Goal: Transaction & Acquisition: Purchase product/service

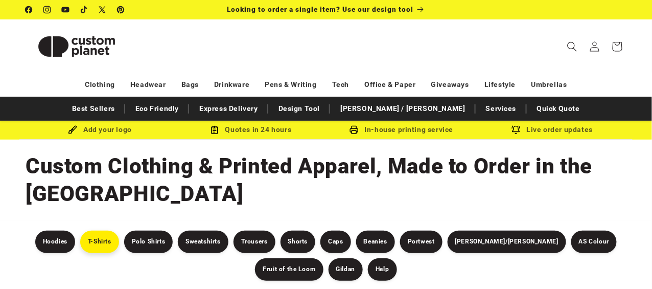
click at [80, 230] on link "T-Shirts" at bounding box center [99, 241] width 39 height 22
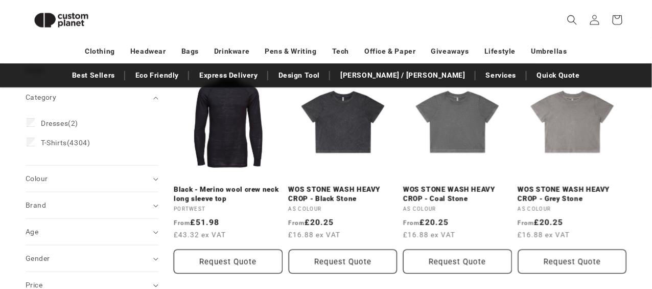
scroll to position [188, 0]
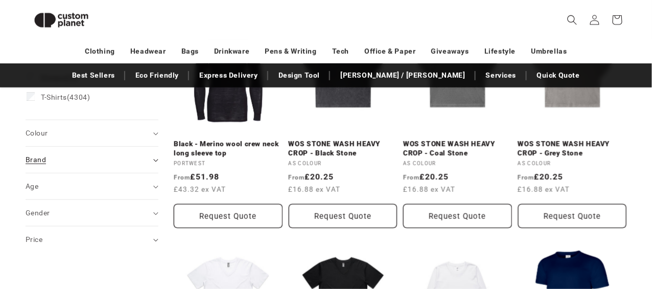
click at [157, 159] on icon "Brand (0 selected)" at bounding box center [155, 160] width 5 height 3
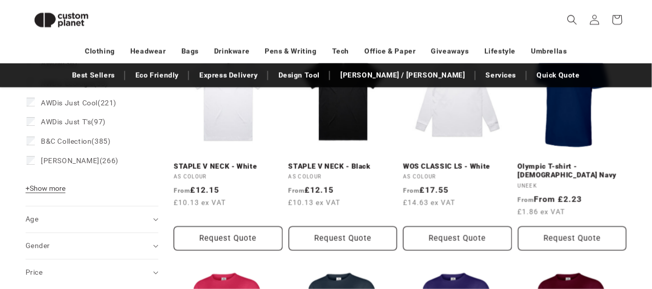
scroll to position [396, 0]
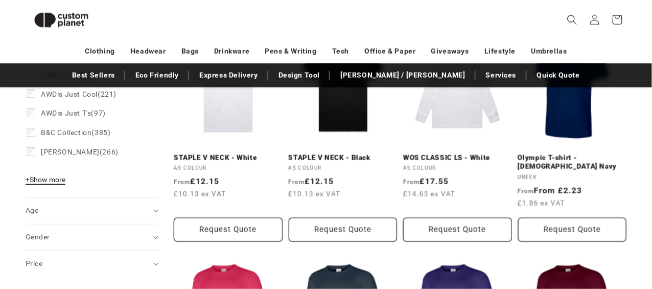
click at [50, 182] on span "+ Show more" at bounding box center [46, 180] width 40 height 8
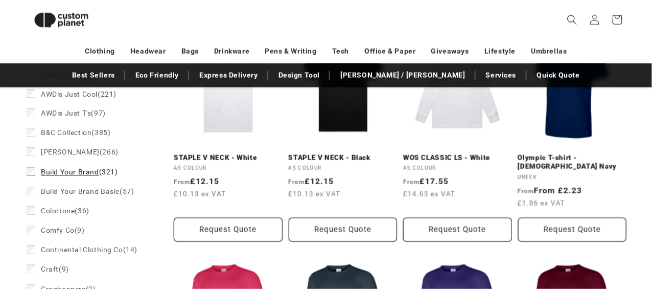
click at [89, 176] on label "Build Your Brand (321) Build Your Brand (321 products)" at bounding box center [89, 172] width 125 height 19
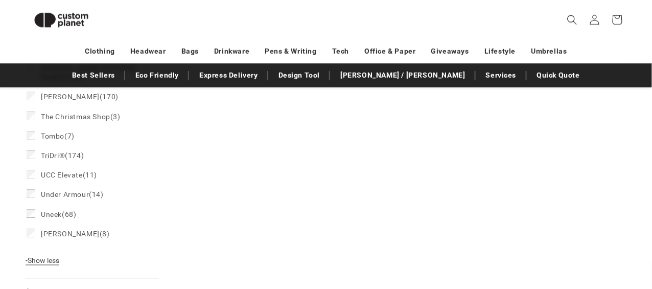
scroll to position [1422, 0]
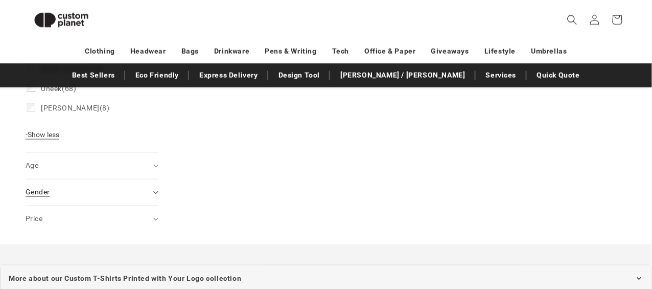
click at [154, 179] on summary "Gender (0)" at bounding box center [92, 192] width 133 height 26
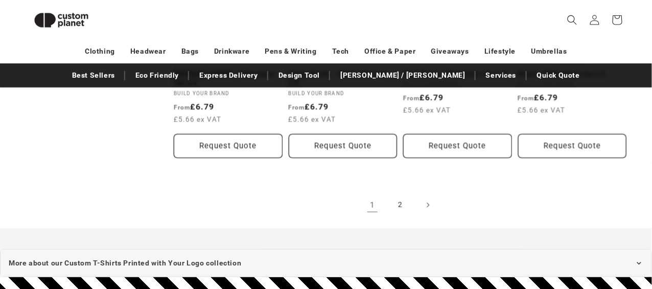
scroll to position [1148, 0]
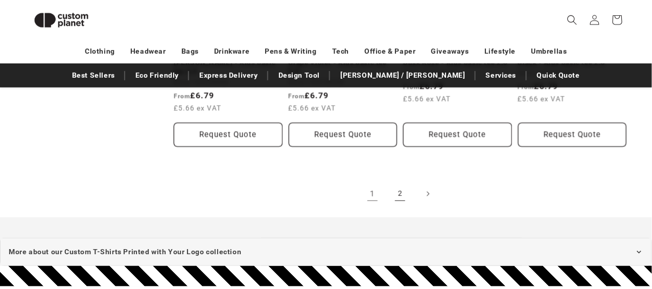
click at [395, 182] on link "2" at bounding box center [400, 193] width 22 height 22
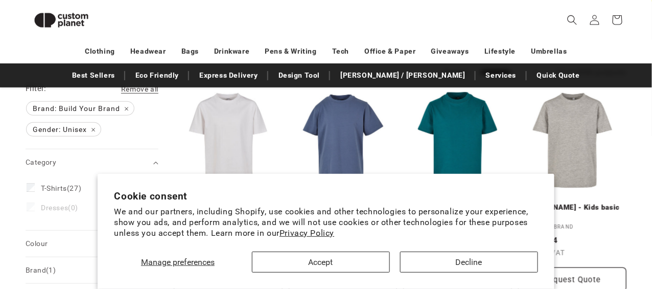
scroll to position [142, 0]
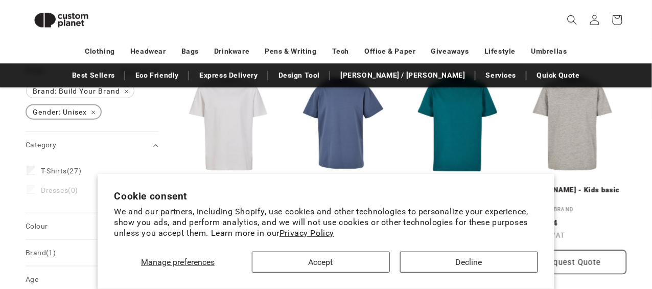
click at [95, 113] on span "Gender: Unisex Remove filter" at bounding box center [64, 111] width 74 height 13
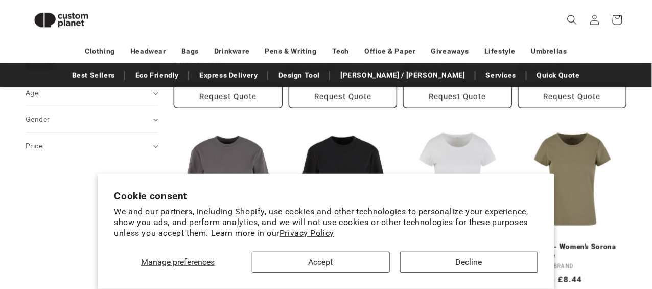
scroll to position [314, 0]
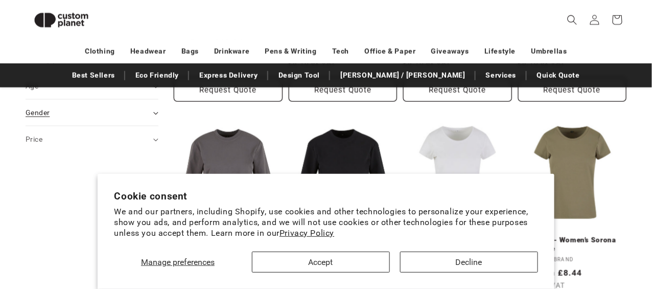
click at [157, 113] on icon "Gender (0 selected)" at bounding box center [155, 113] width 5 height 3
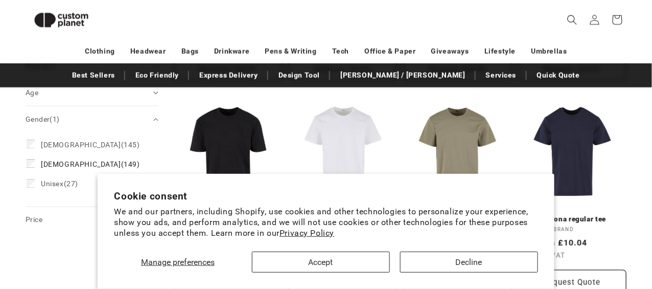
scroll to position [283, 0]
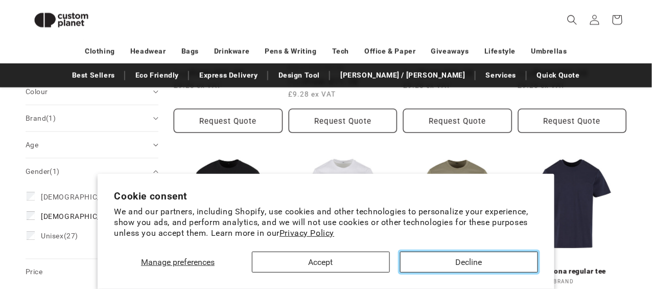
click at [469, 261] on button "Decline" at bounding box center [469, 261] width 138 height 21
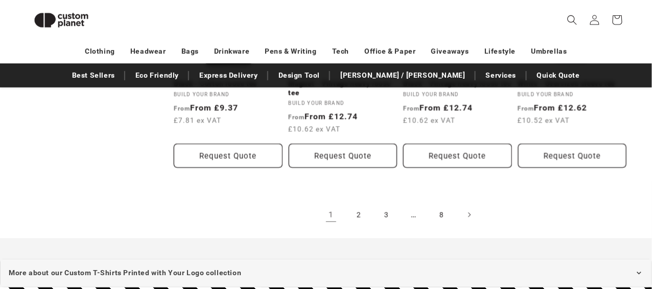
scroll to position [1112, 0]
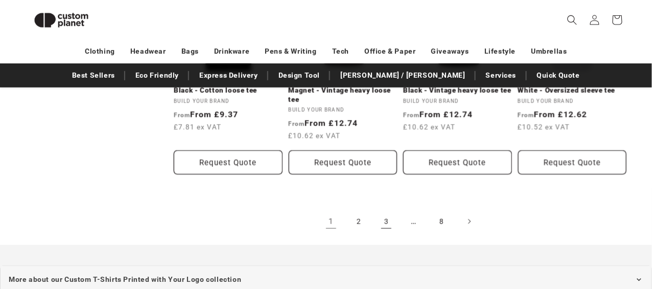
click at [391, 213] on link "3" at bounding box center [386, 221] width 22 height 22
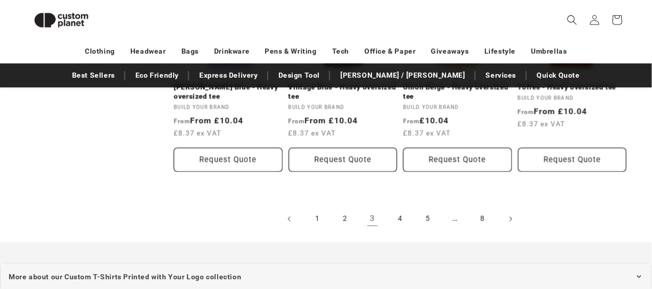
scroll to position [1139, 0]
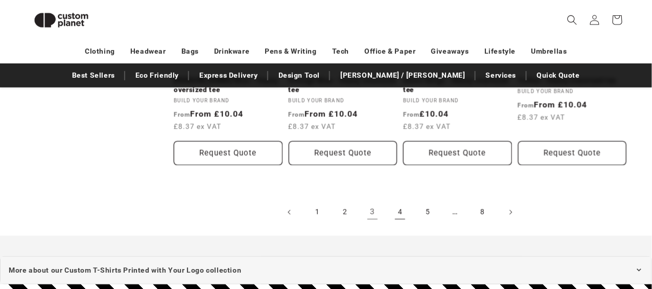
click at [398, 213] on link "4" at bounding box center [400, 212] width 22 height 22
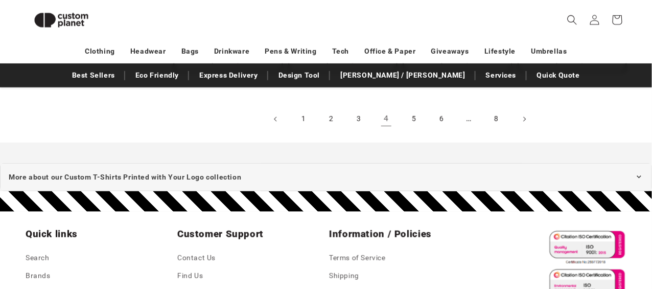
scroll to position [1235, 0]
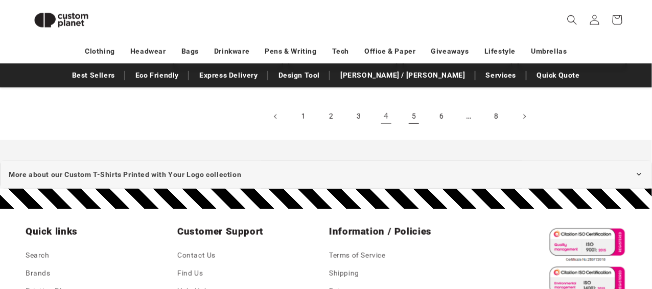
click at [417, 119] on link "5" at bounding box center [414, 116] width 22 height 22
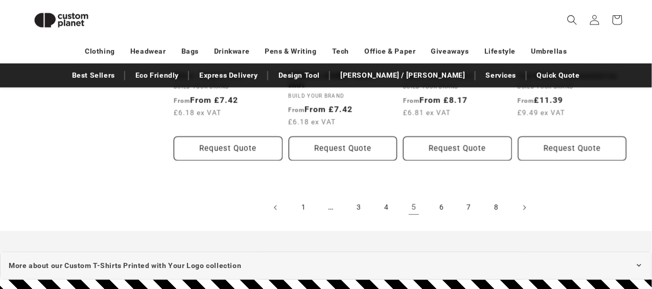
scroll to position [1148, 0]
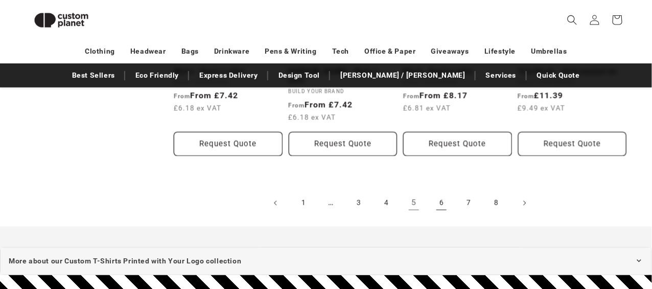
click at [443, 192] on link "6" at bounding box center [441, 203] width 22 height 22
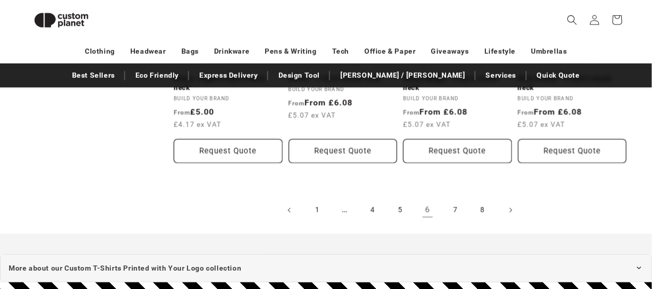
scroll to position [1150, 0]
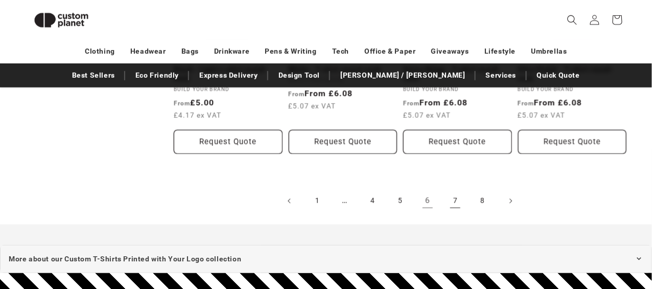
click at [457, 202] on link "7" at bounding box center [455, 201] width 22 height 22
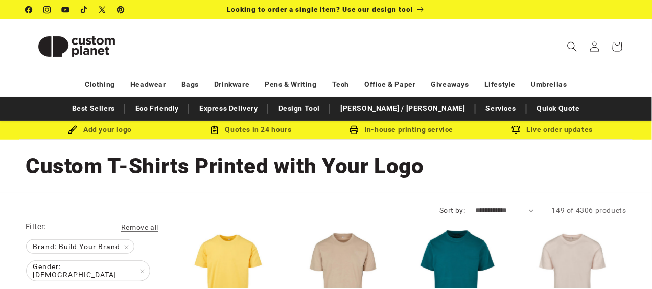
click at [650, 94] on nav "Clothing Headwear Bags Drinkware Pens & Writing Tech Office & Paper Giveaways L…" at bounding box center [326, 85] width 652 height 24
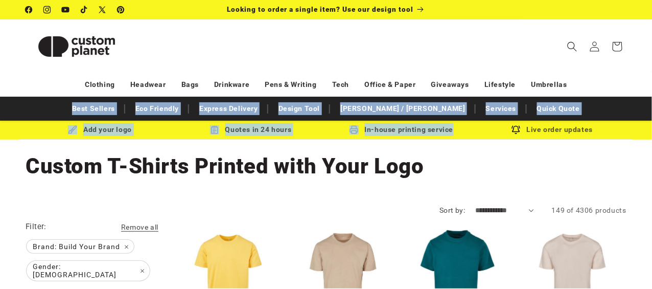
drag, startPoint x: 650, startPoint y: 94, endPoint x: 651, endPoint y: 123, distance: 29.1
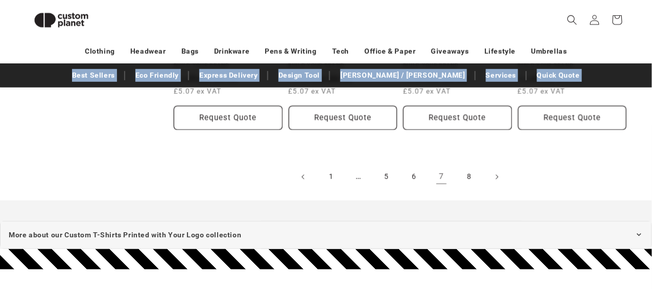
scroll to position [1177, 0]
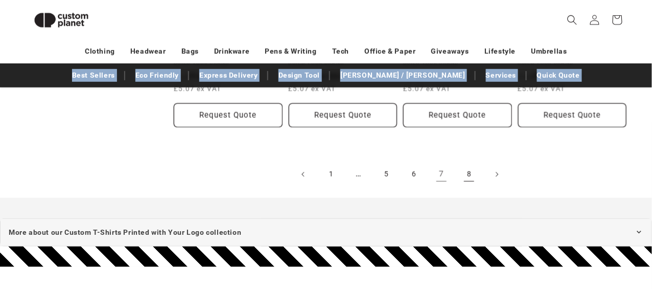
click at [469, 172] on link "8" at bounding box center [469, 174] width 22 height 22
